Goal: Task Accomplishment & Management: Manage account settings

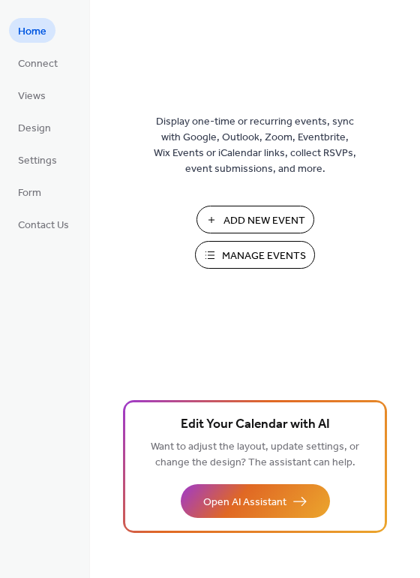
click at [252, 261] on span "Manage Events" at bounding box center [264, 257] width 84 height 16
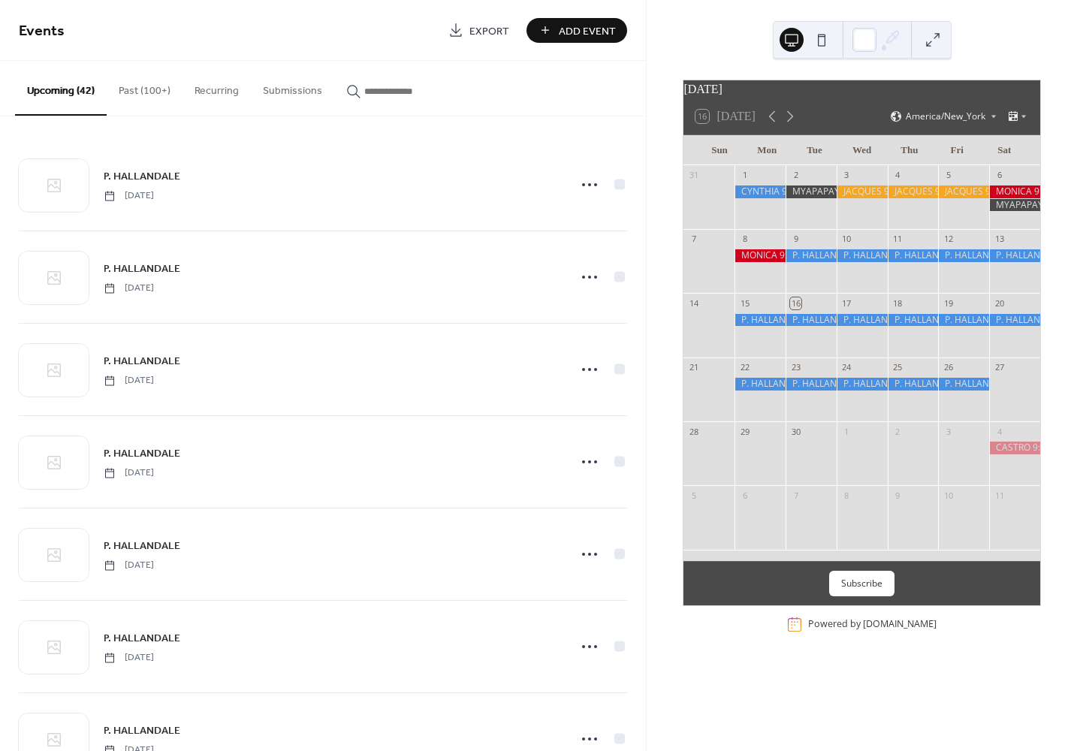
click at [821, 262] on div at bounding box center [810, 255] width 51 height 13
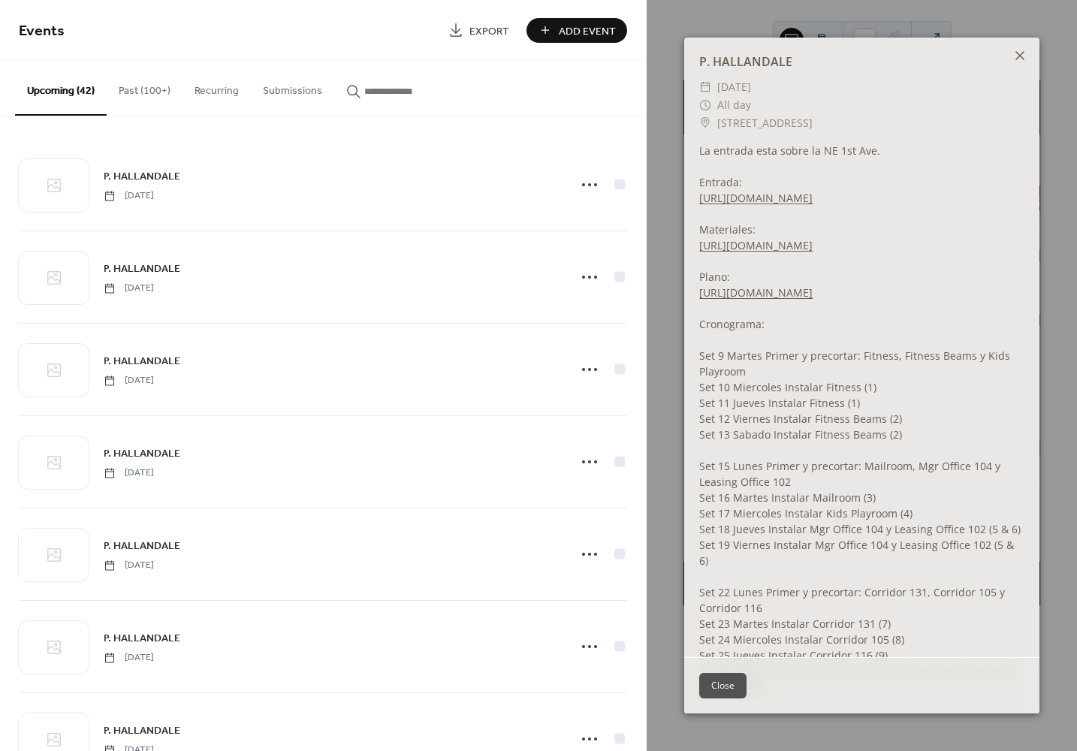
click at [1023, 57] on icon at bounding box center [1020, 56] width 18 height 18
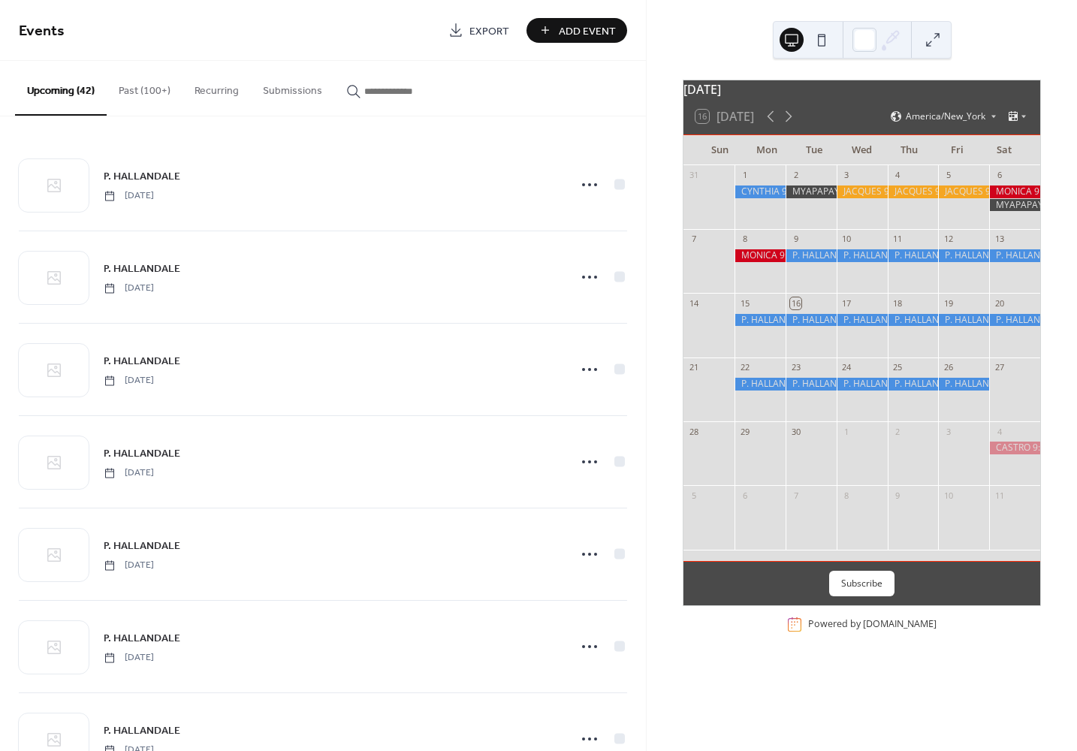
click at [768, 327] on div at bounding box center [759, 320] width 51 height 13
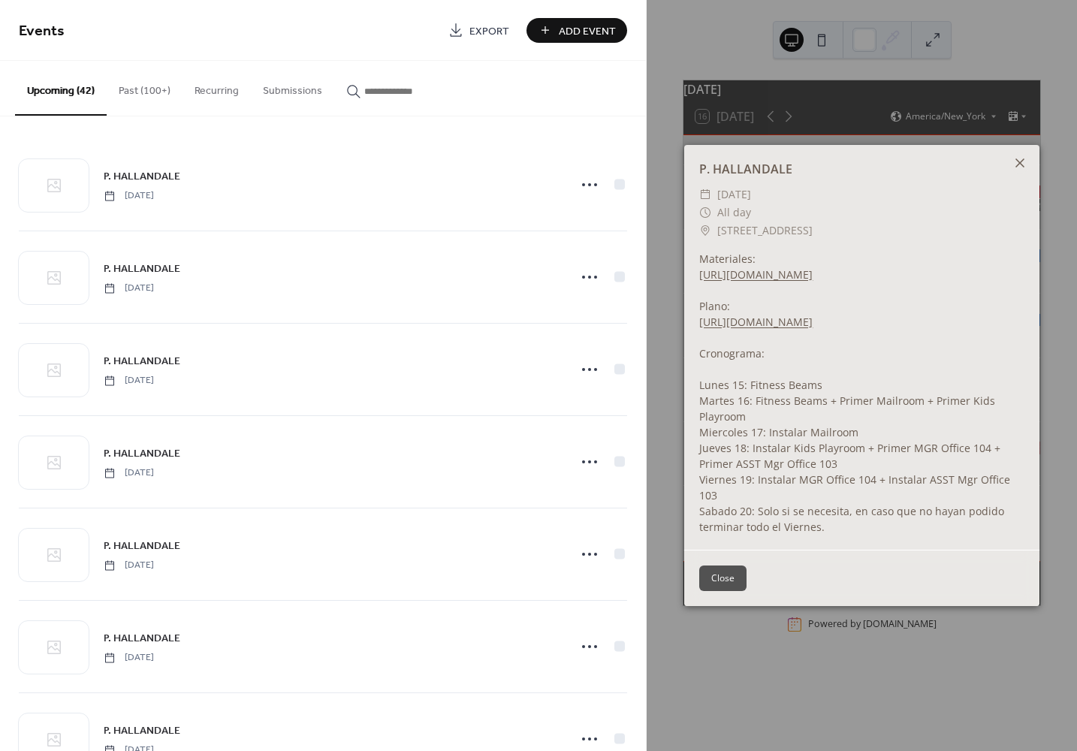
click at [1015, 154] on icon at bounding box center [1020, 163] width 18 height 18
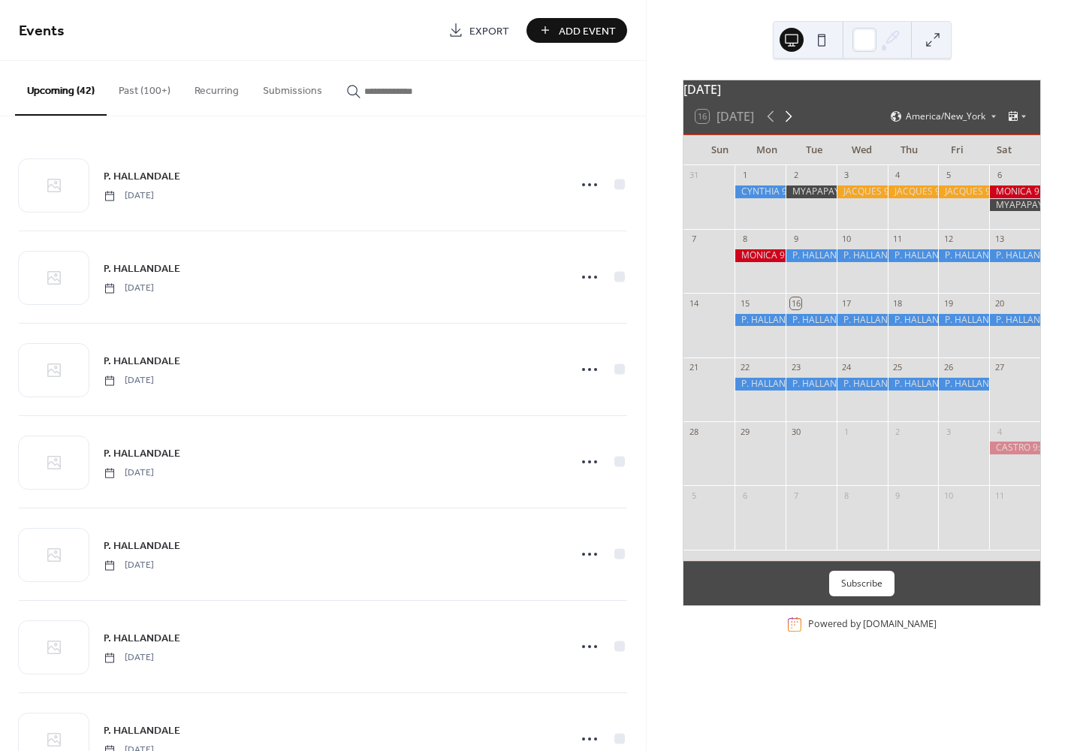
click at [792, 125] on icon at bounding box center [788, 116] width 18 height 18
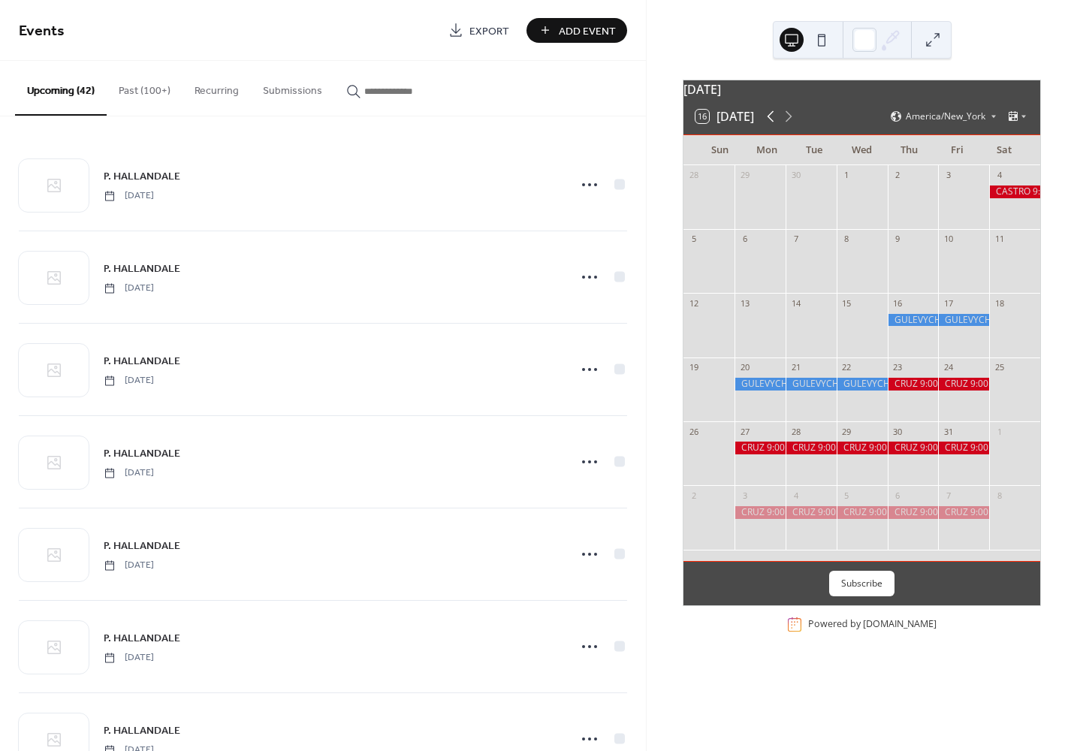
click at [773, 122] on icon at bounding box center [770, 116] width 7 height 11
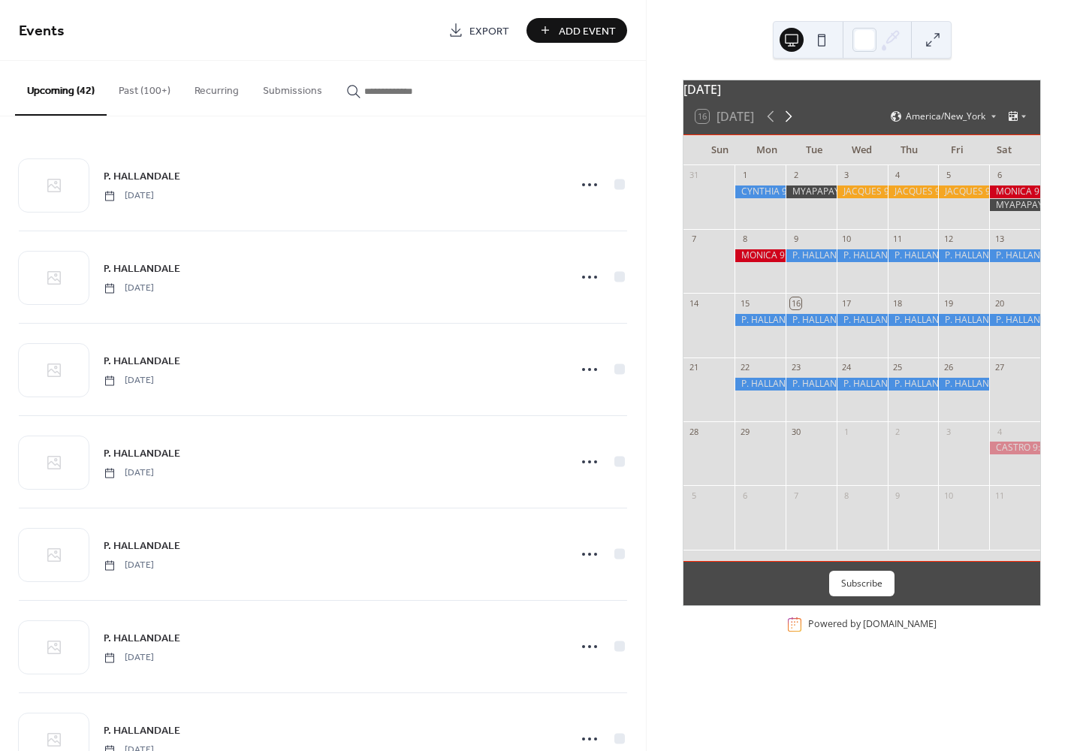
click at [791, 122] on icon at bounding box center [788, 116] width 7 height 11
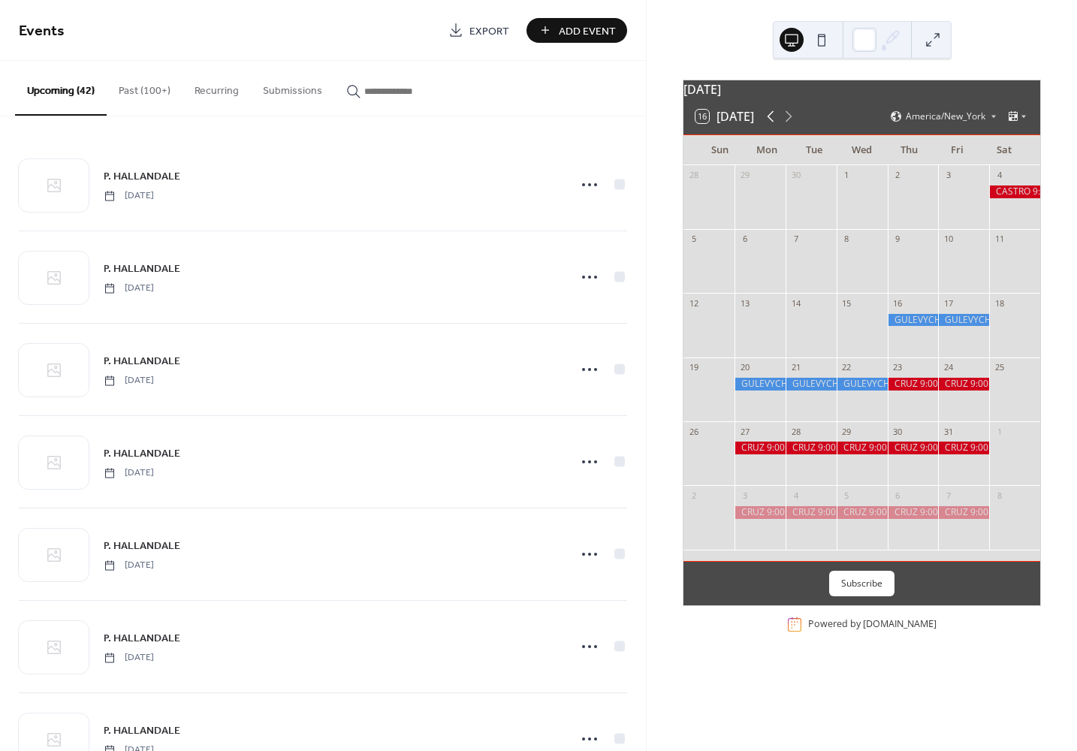
click at [773, 125] on icon at bounding box center [770, 116] width 18 height 18
